Goal: Find specific page/section: Find specific page/section

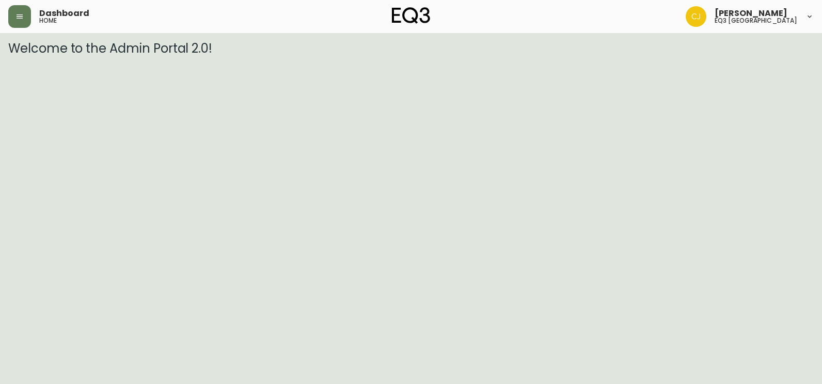
click at [25, 15] on button "button" at bounding box center [19, 16] width 23 height 23
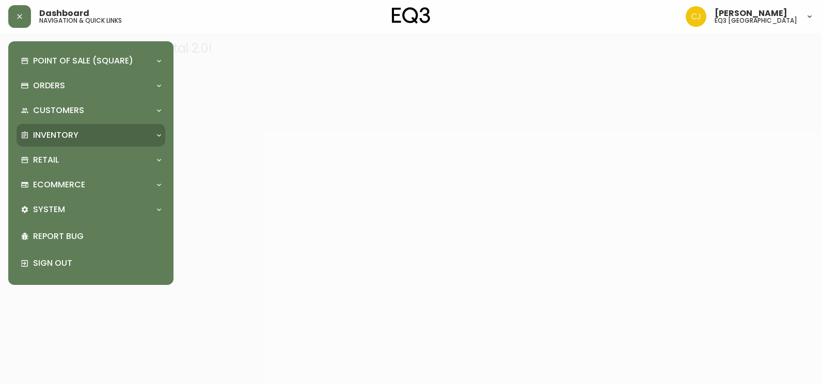
click at [71, 137] on p "Inventory" at bounding box center [55, 135] width 45 height 11
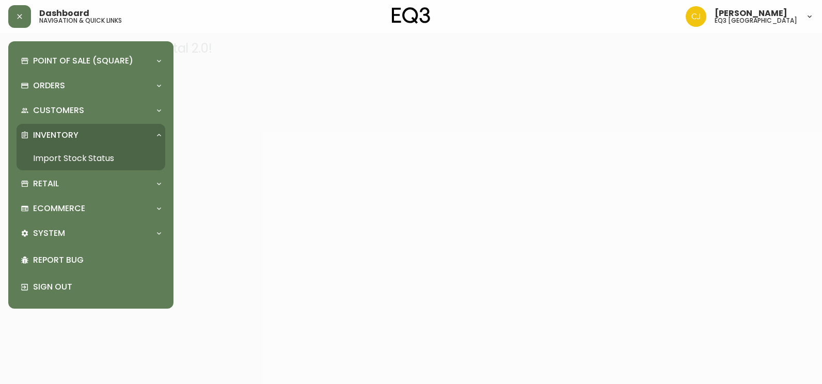
click at [68, 154] on link "Import Stock Status" at bounding box center [91, 159] width 149 height 24
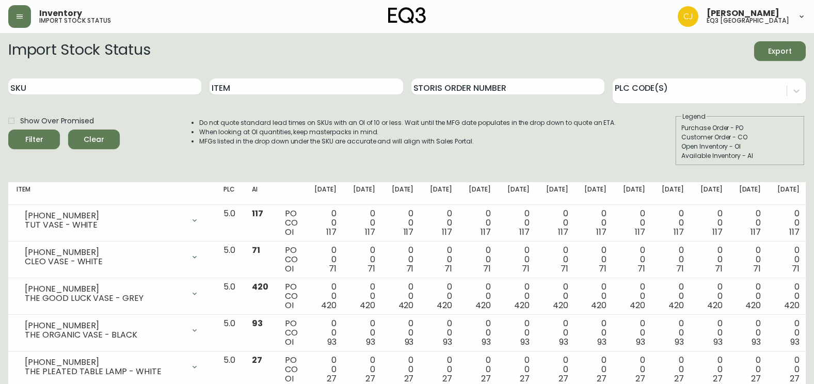
drag, startPoint x: 52, startPoint y: 81, endPoint x: 8, endPoint y: 84, distance: 43.4
click at [21, 82] on input "SKU" at bounding box center [104, 86] width 193 height 17
paste input "[PHONE_NUMBER]"
click at [8, 130] on button "Filter" at bounding box center [34, 140] width 52 height 20
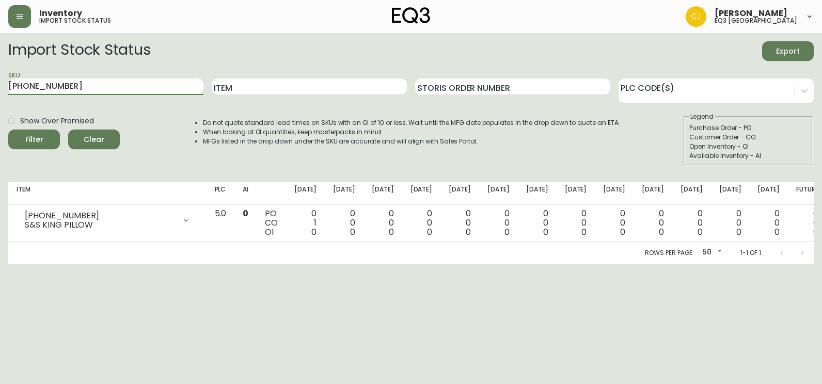
drag, startPoint x: 134, startPoint y: 88, endPoint x: 0, endPoint y: 119, distance: 137.3
click at [0, 114] on html "Inventory import stock status [PERSON_NAME] eq3 [GEOGRAPHIC_DATA] Import Stock …" at bounding box center [411, 132] width 822 height 264
paste input "3"
type input "[PHONE_NUMBER]"
click at [8, 130] on button "Filter" at bounding box center [34, 140] width 52 height 20
